Goal: Navigation & Orientation: Find specific page/section

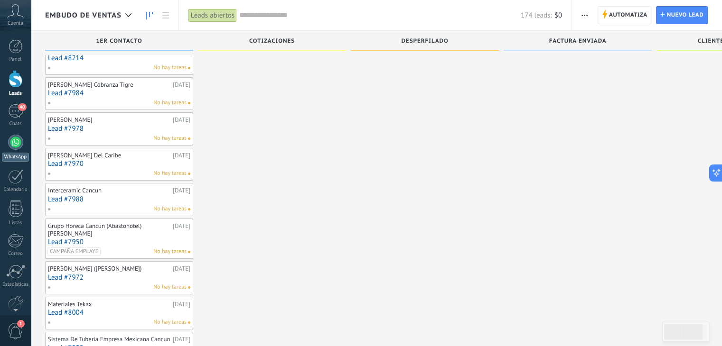
scroll to position [23, 0]
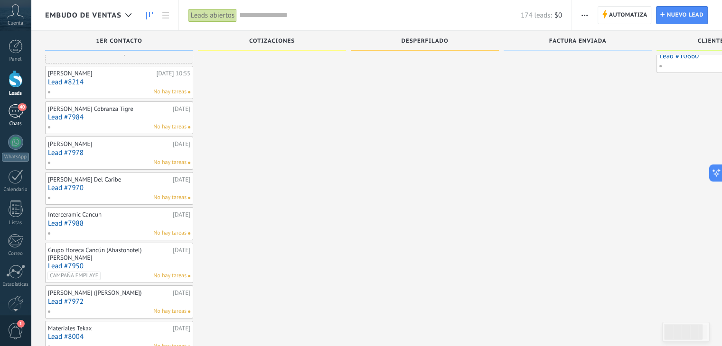
click at [9, 117] on div "40" at bounding box center [15, 111] width 15 height 14
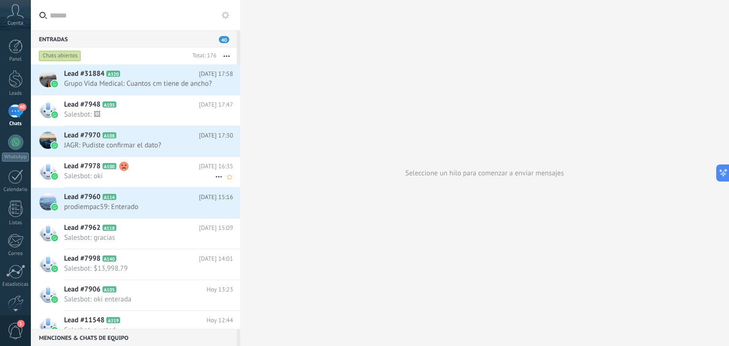
click at [163, 172] on span "Salesbot: oki" at bounding box center [139, 176] width 151 height 9
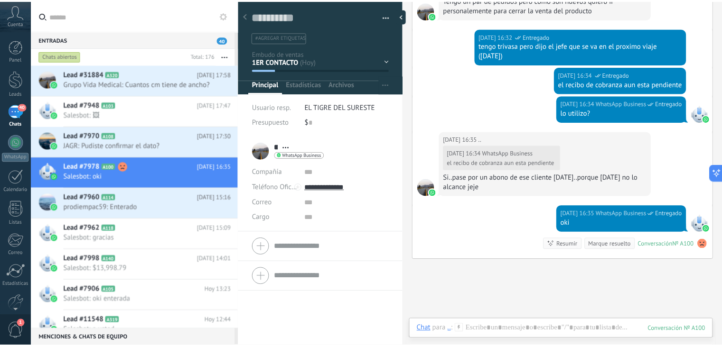
scroll to position [1396, 0]
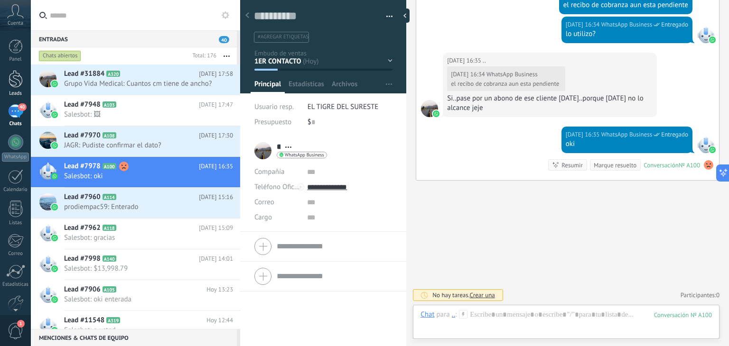
click at [20, 82] on div at bounding box center [16, 79] width 14 height 18
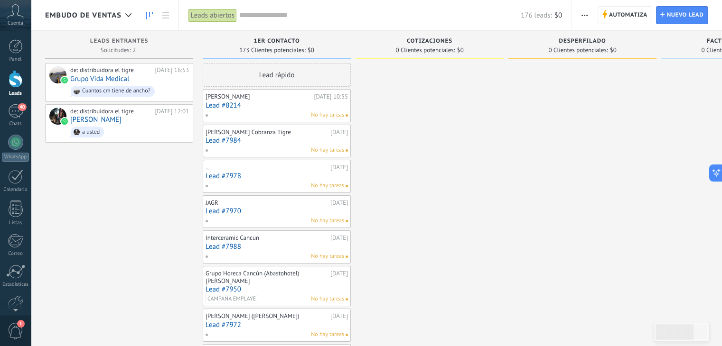
click at [117, 16] on span "Embudo de ventas" at bounding box center [83, 15] width 76 height 9
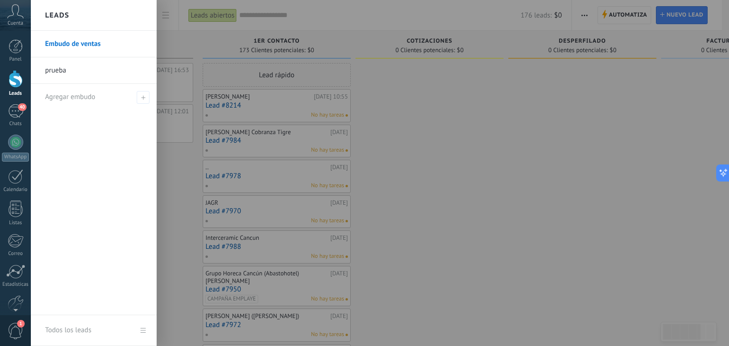
click at [46, 69] on link "prueba" at bounding box center [96, 70] width 102 height 27
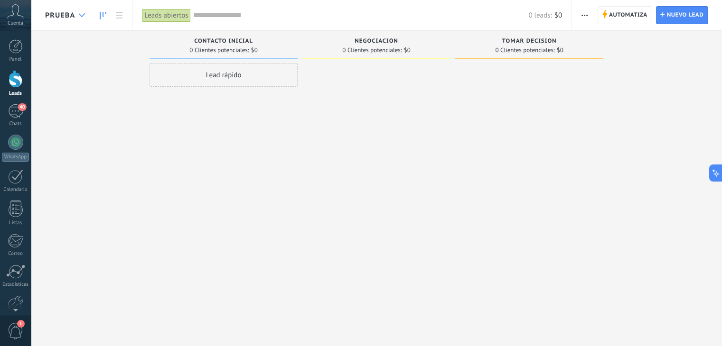
click at [81, 13] on icon at bounding box center [82, 15] width 6 height 4
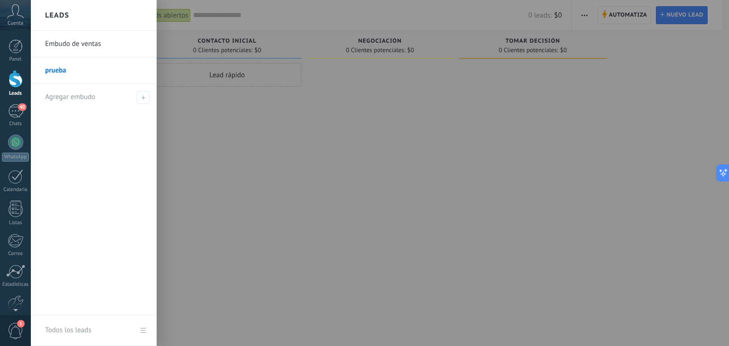
click at [232, 152] on div at bounding box center [395, 173] width 729 height 346
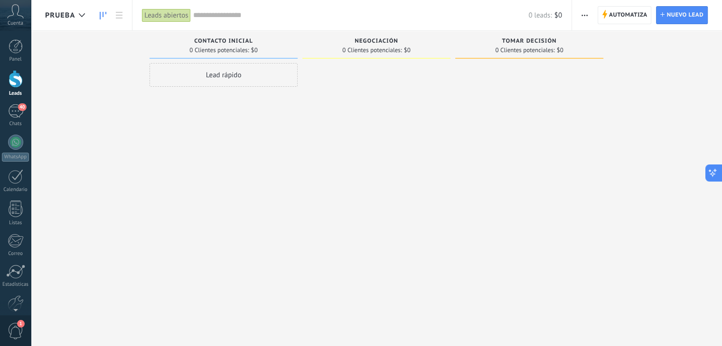
click at [714, 177] on icon at bounding box center [713, 173] width 10 height 10
type textarea "**********"
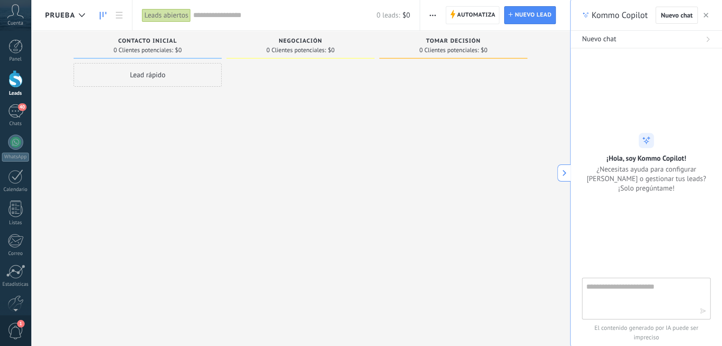
click at [703, 16] on icon "button" at bounding box center [705, 15] width 5 height 5
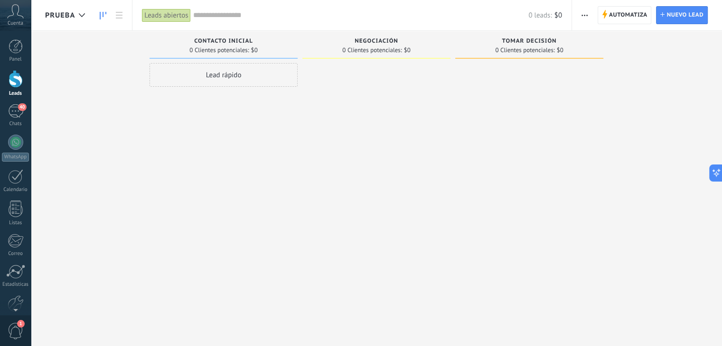
click at [14, 19] on div "Cuenta" at bounding box center [15, 15] width 31 height 31
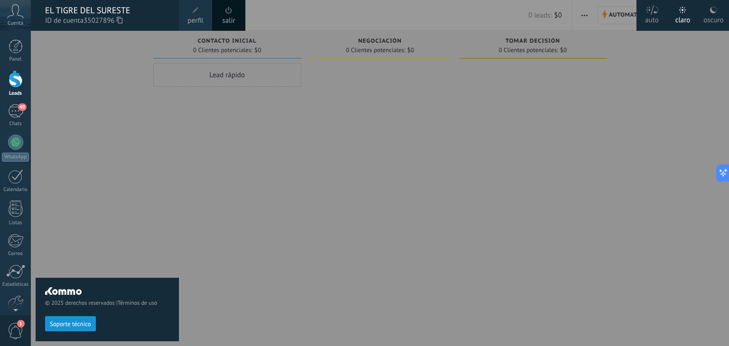
click at [150, 164] on div "© 2025 derechos reservados | Términos de uso Soporte técnico" at bounding box center [107, 189] width 143 height 316
click at [195, 14] on span at bounding box center [195, 10] width 10 height 10
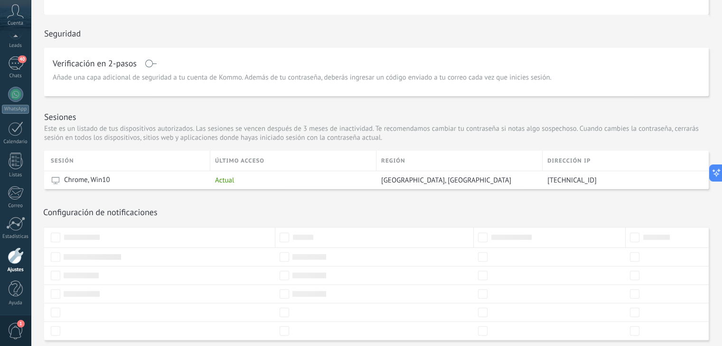
scroll to position [242, 0]
